Goal: Obtain resource: Download file/media

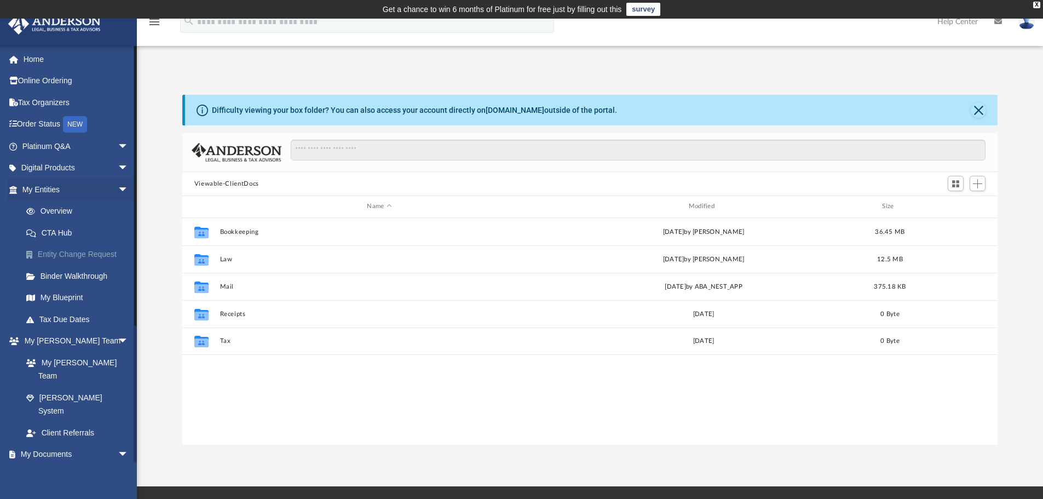
scroll to position [241, 807]
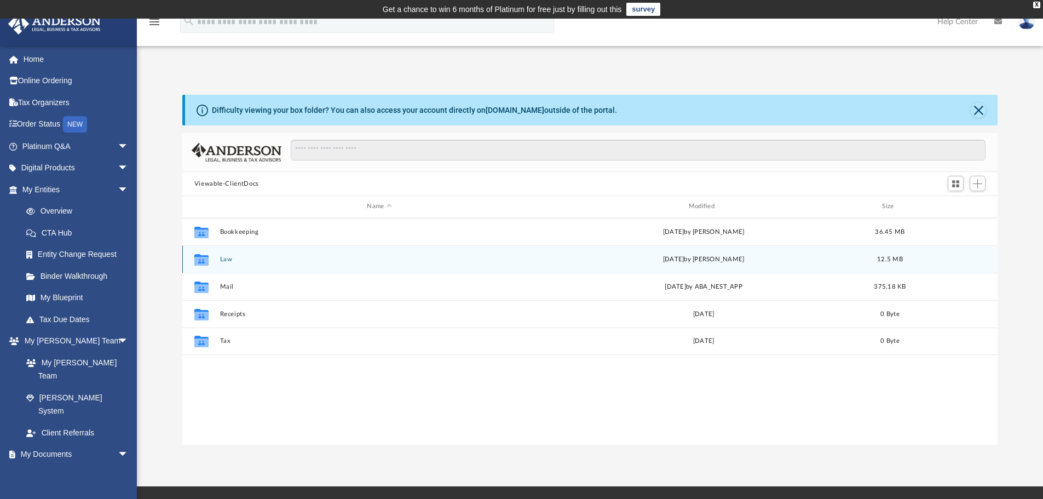
click at [222, 258] on button "Law" at bounding box center [379, 259] width 319 height 7
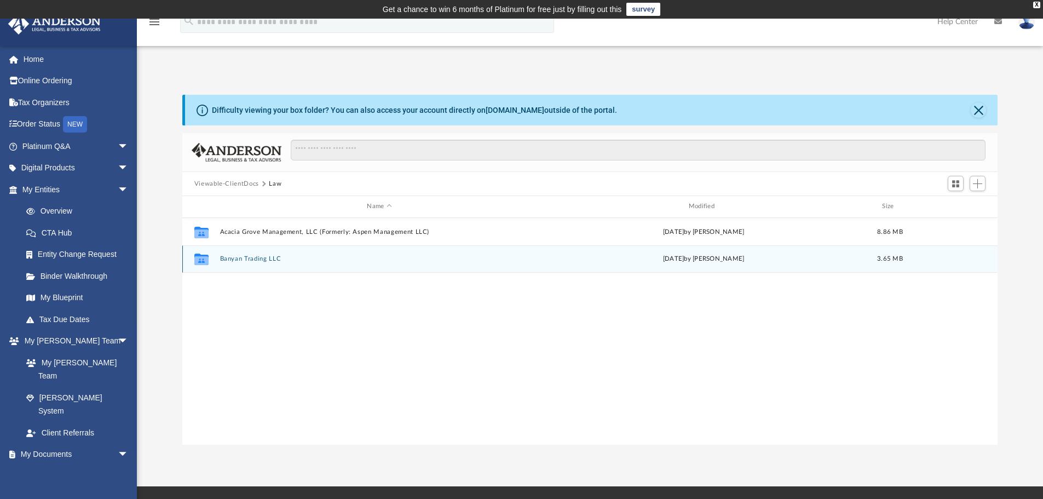
click at [271, 259] on button "Banyan Trading LLC" at bounding box center [379, 258] width 319 height 7
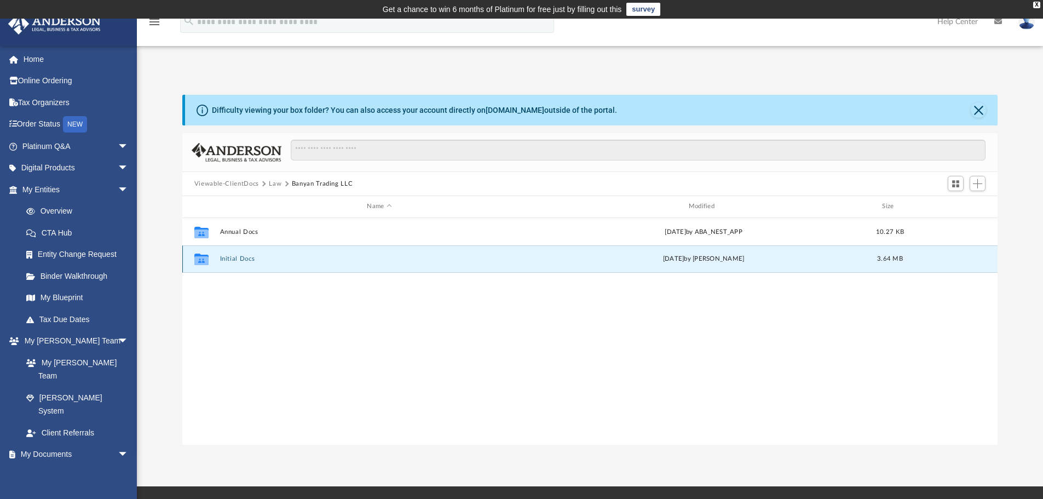
click at [241, 260] on button "Initial Docs" at bounding box center [379, 258] width 319 height 7
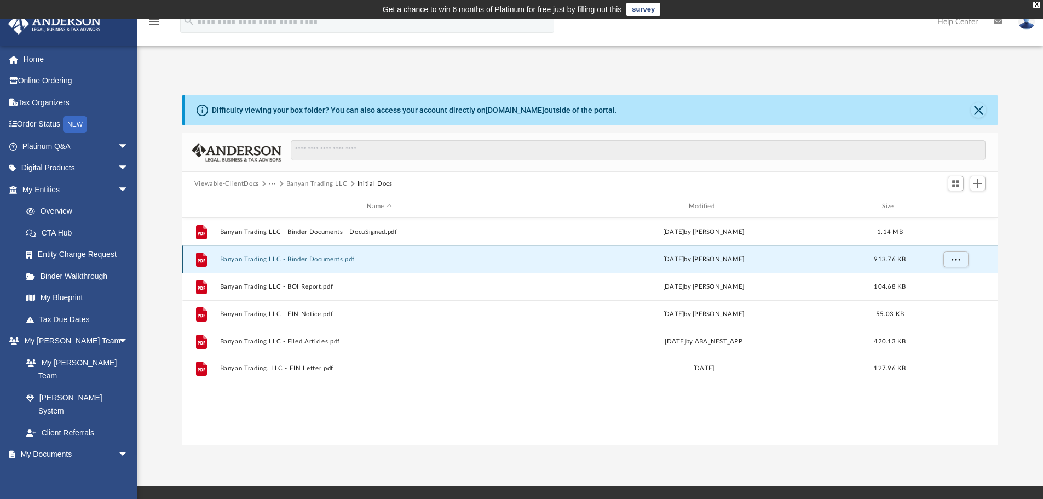
click at [282, 261] on button "Banyan Trading LLC - Binder Documents.pdf" at bounding box center [379, 259] width 319 height 7
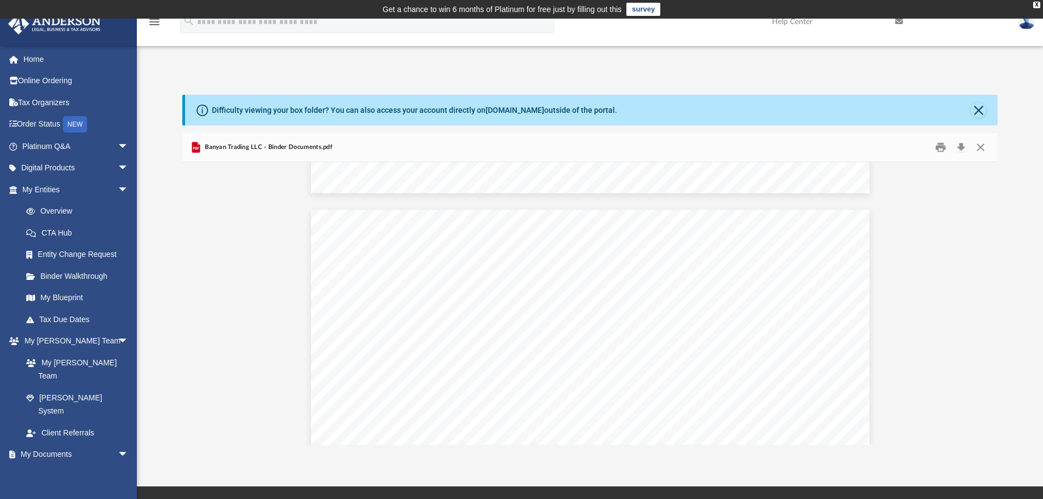
scroll to position [61903, 0]
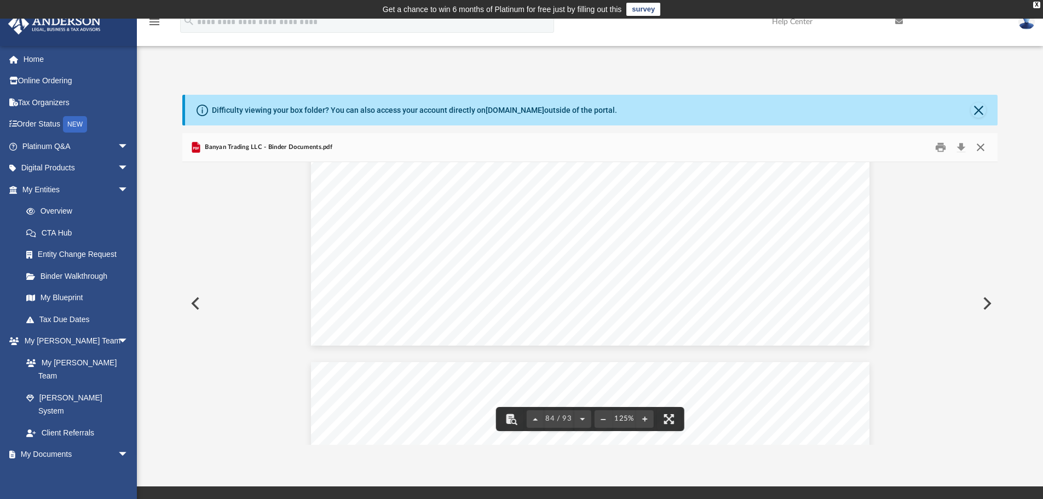
click at [983, 143] on button "Close" at bounding box center [981, 147] width 20 height 17
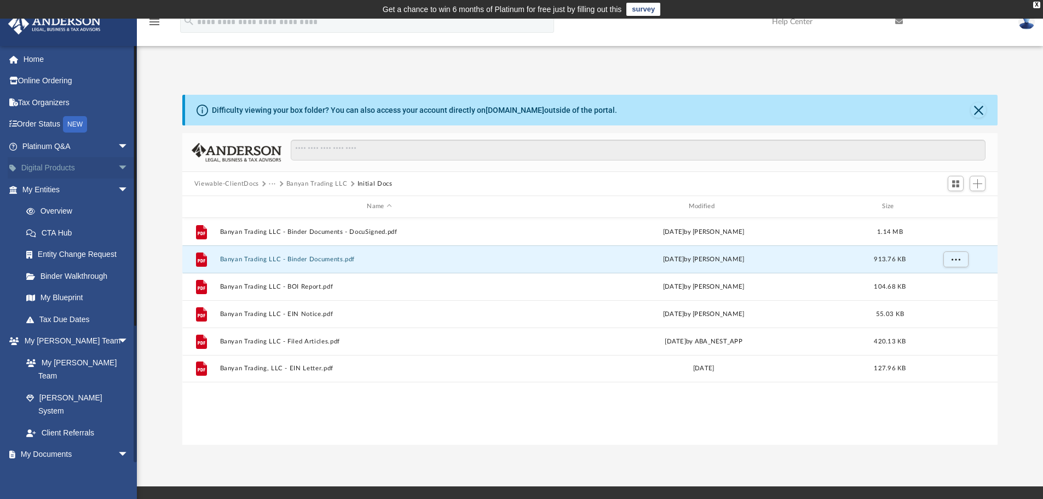
click at [118, 165] on span "arrow_drop_down" at bounding box center [129, 168] width 22 height 22
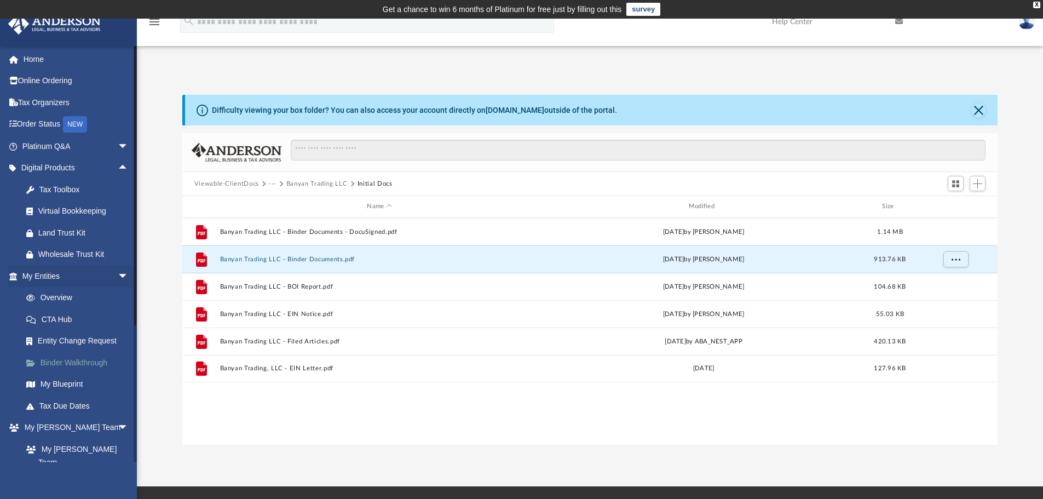
click at [77, 367] on link "Binder Walkthrough" at bounding box center [80, 363] width 130 height 22
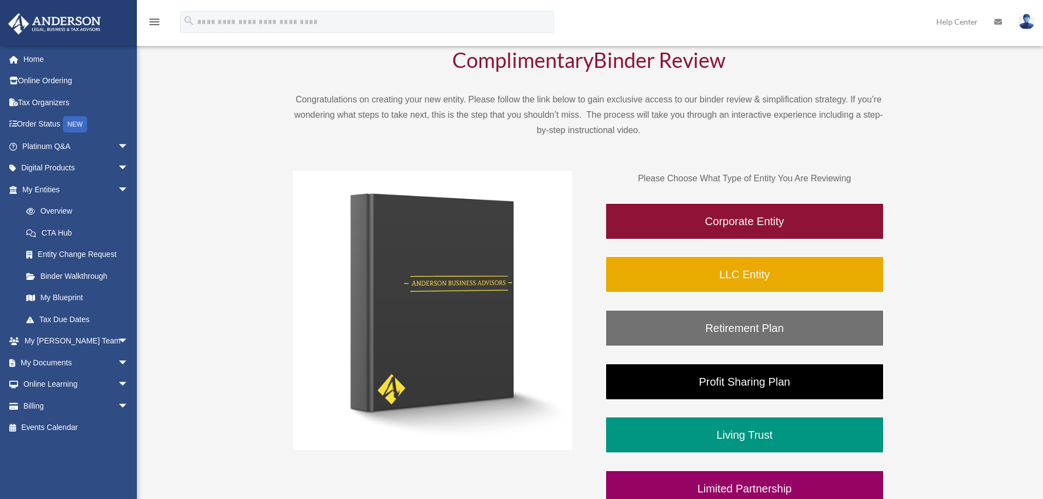
scroll to position [114, 0]
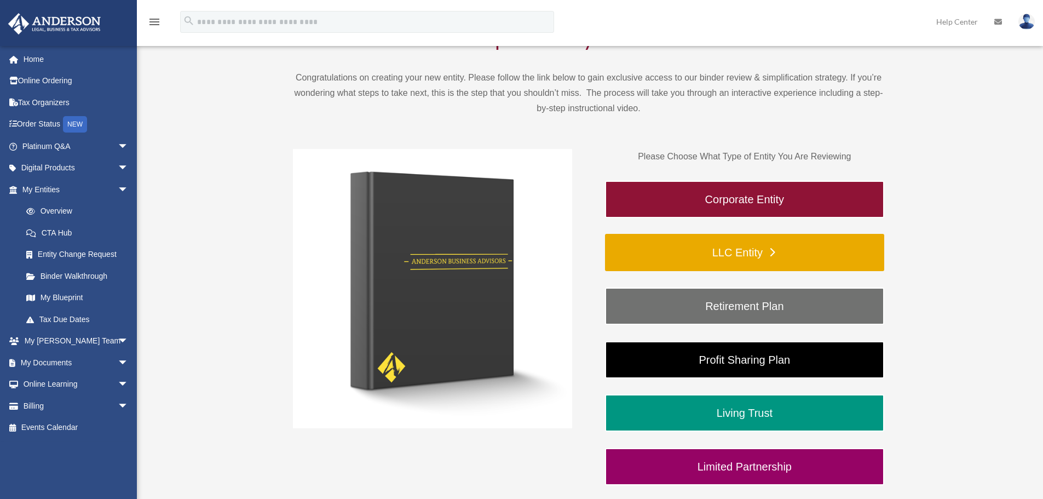
click at [751, 257] on link "LLC Entity" at bounding box center [744, 252] width 279 height 37
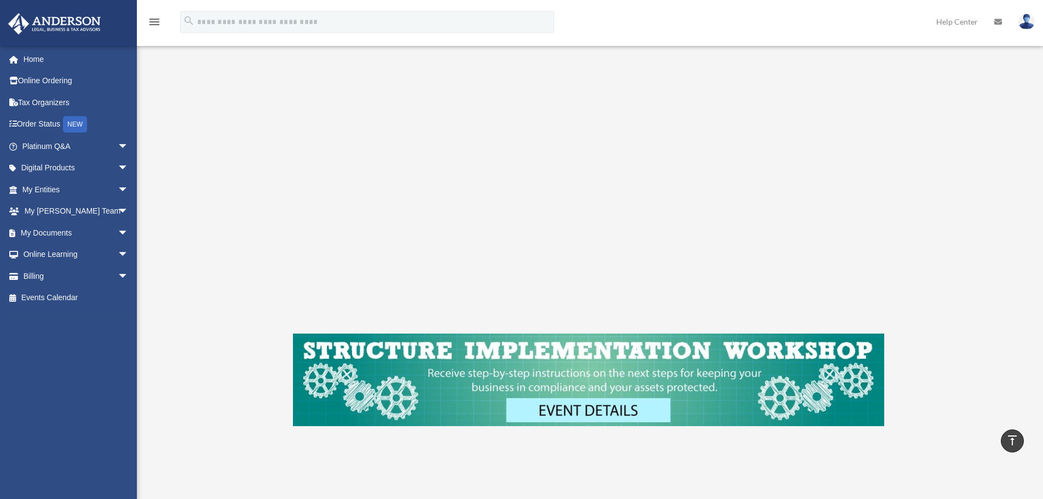
scroll to position [164, 0]
